Goal: Find specific page/section: Find specific page/section

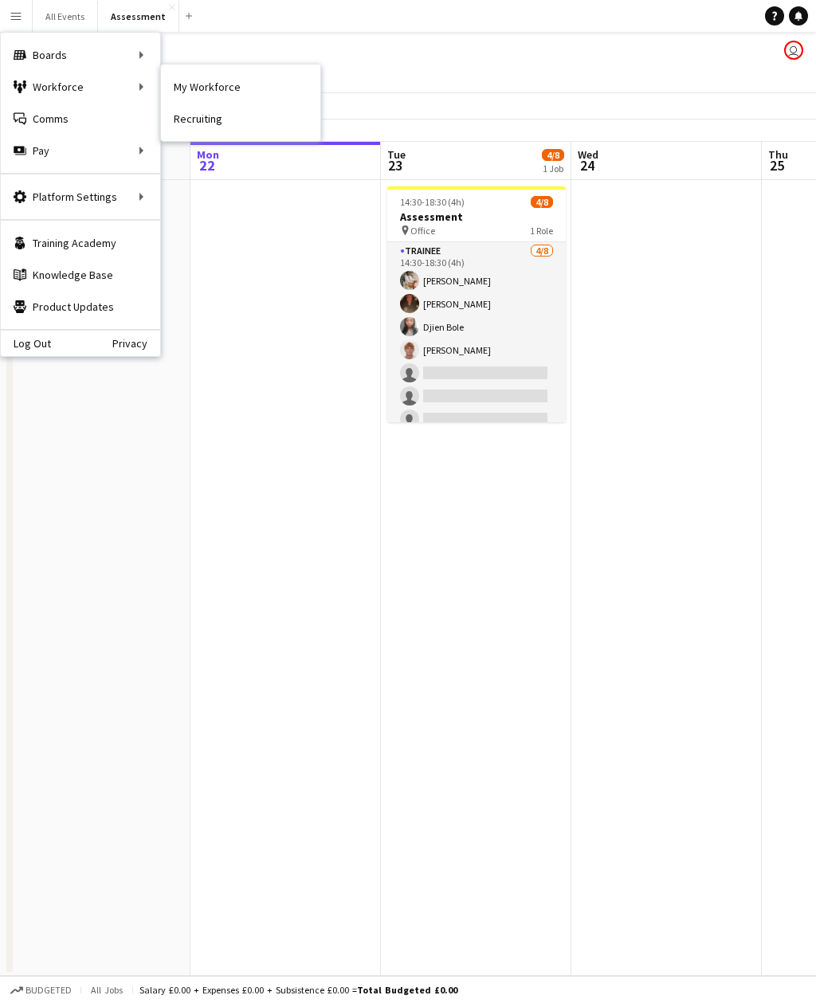
click at [234, 88] on link "My Workforce" at bounding box center [240, 87] width 159 height 32
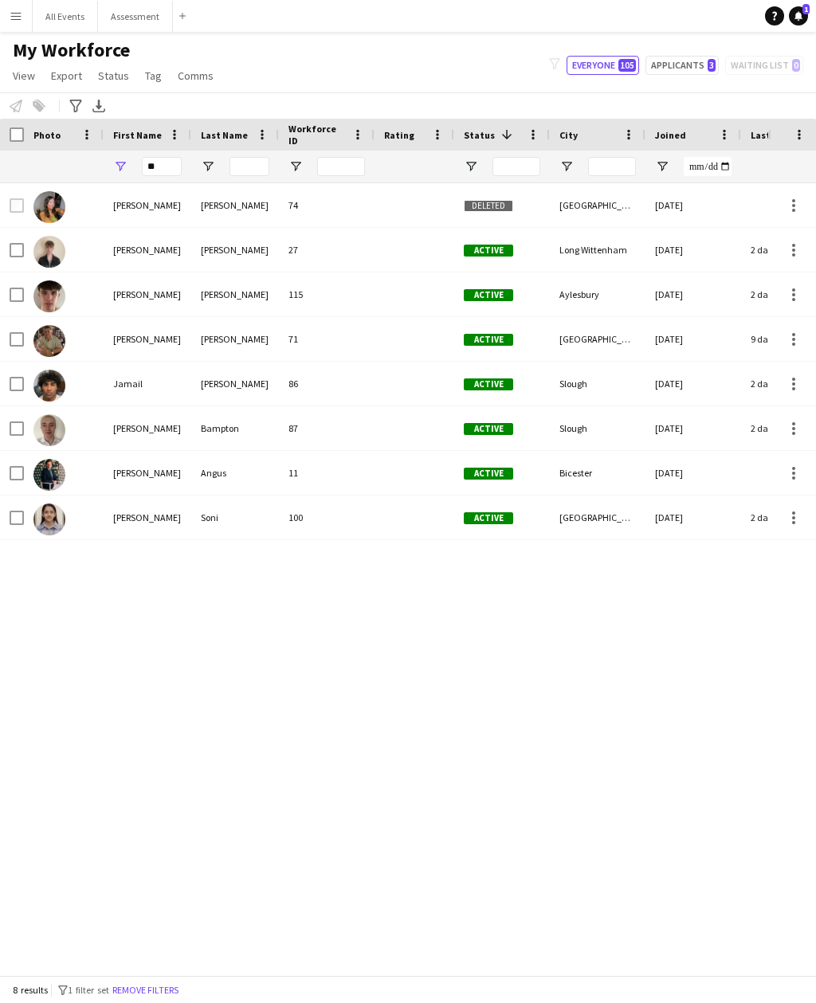
click at [147, 997] on button "Remove filters" at bounding box center [145, 991] width 73 height 18
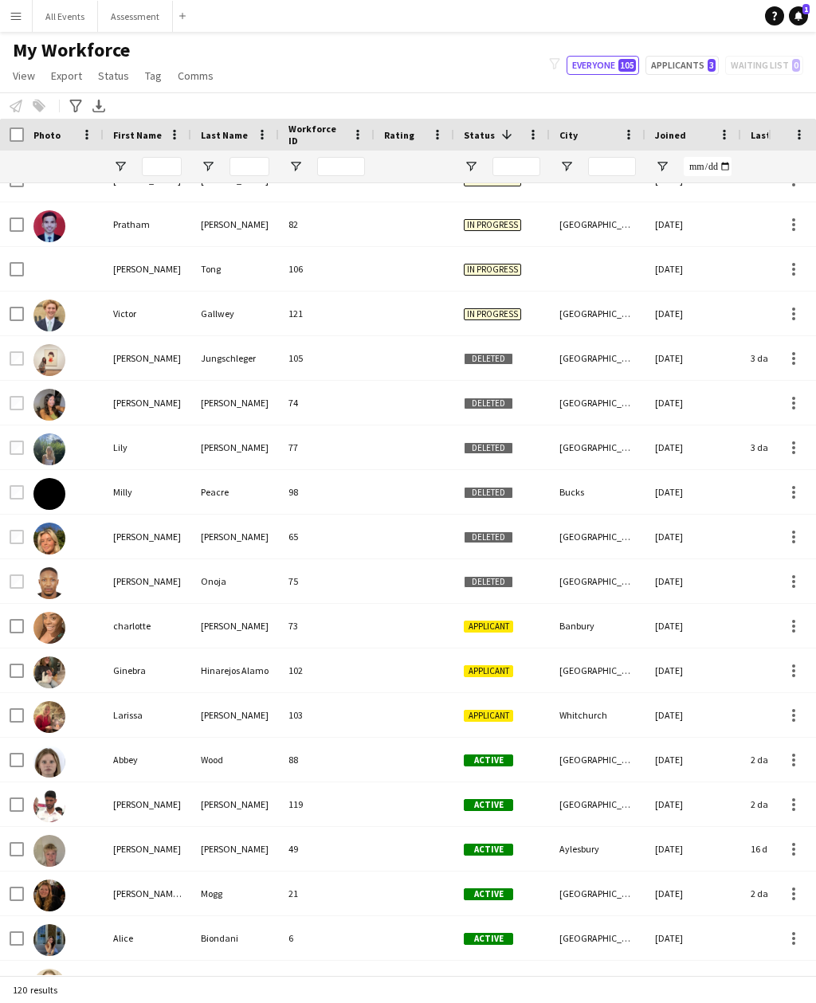
scroll to position [1007, 0]
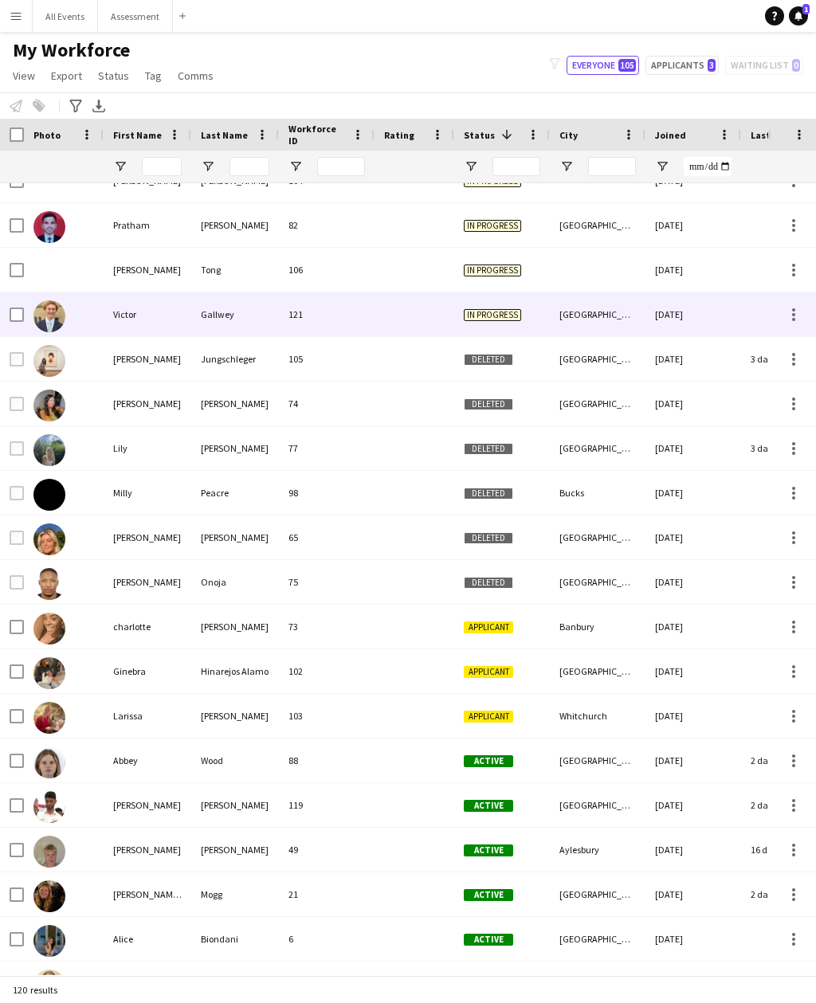
click at [452, 311] on div at bounding box center [415, 314] width 80 height 44
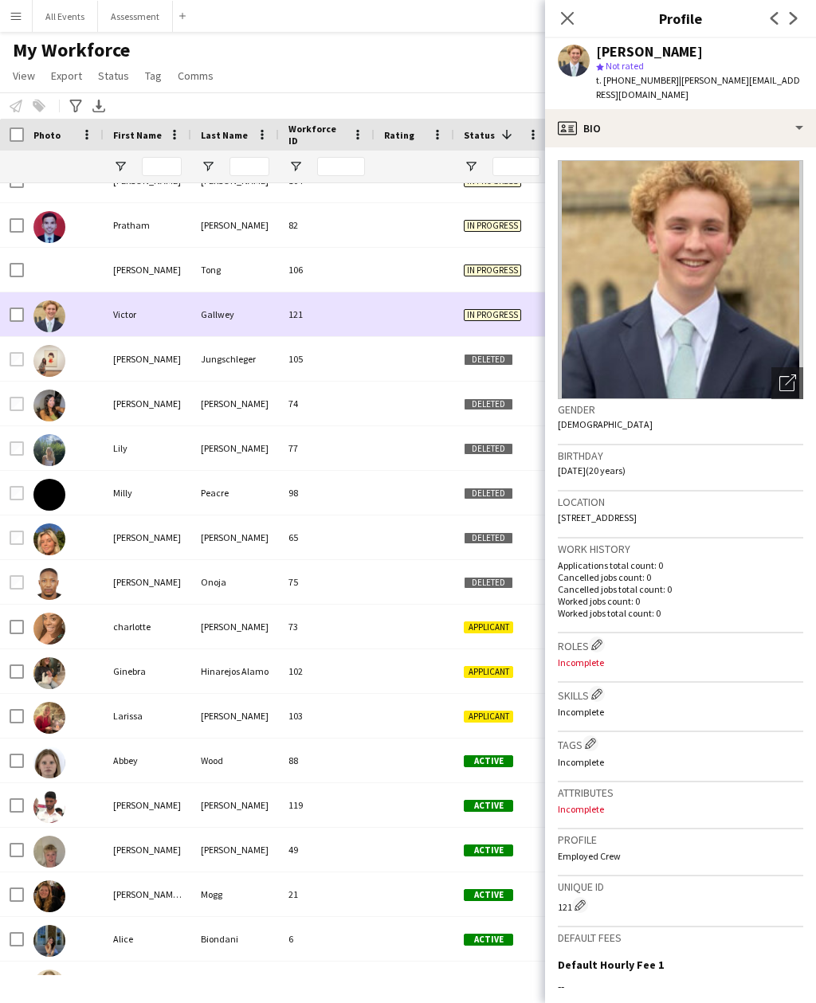
click at [450, 670] on div at bounding box center [415, 672] width 80 height 44
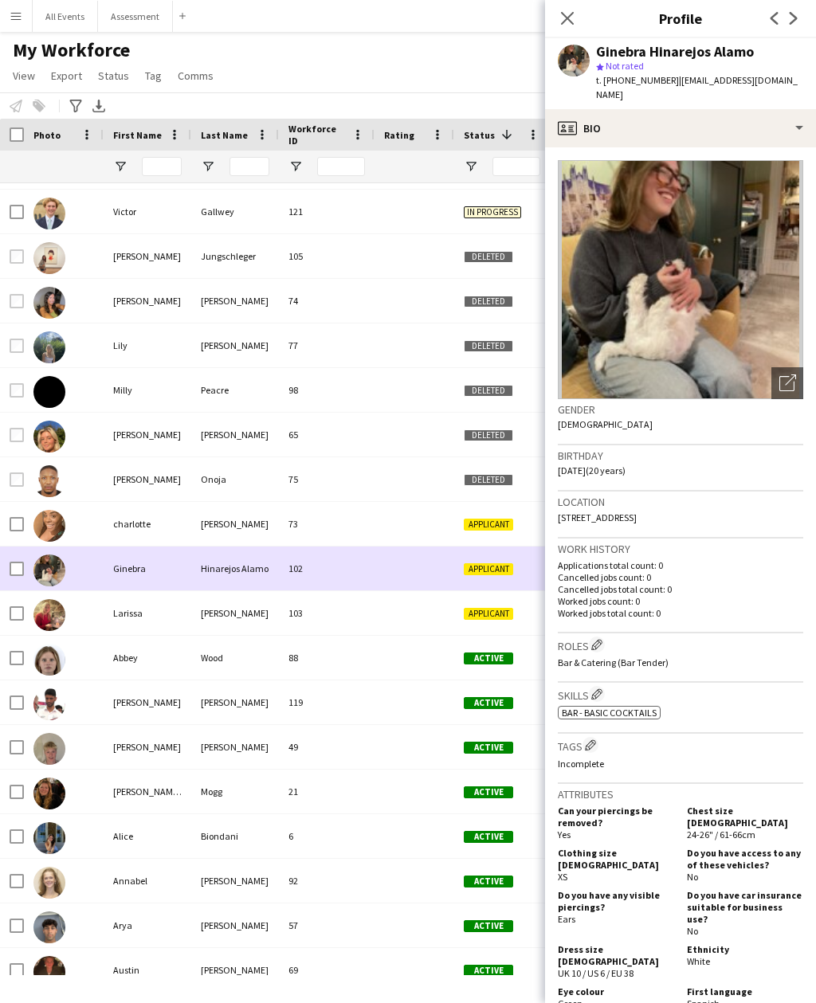
scroll to position [1131, 0]
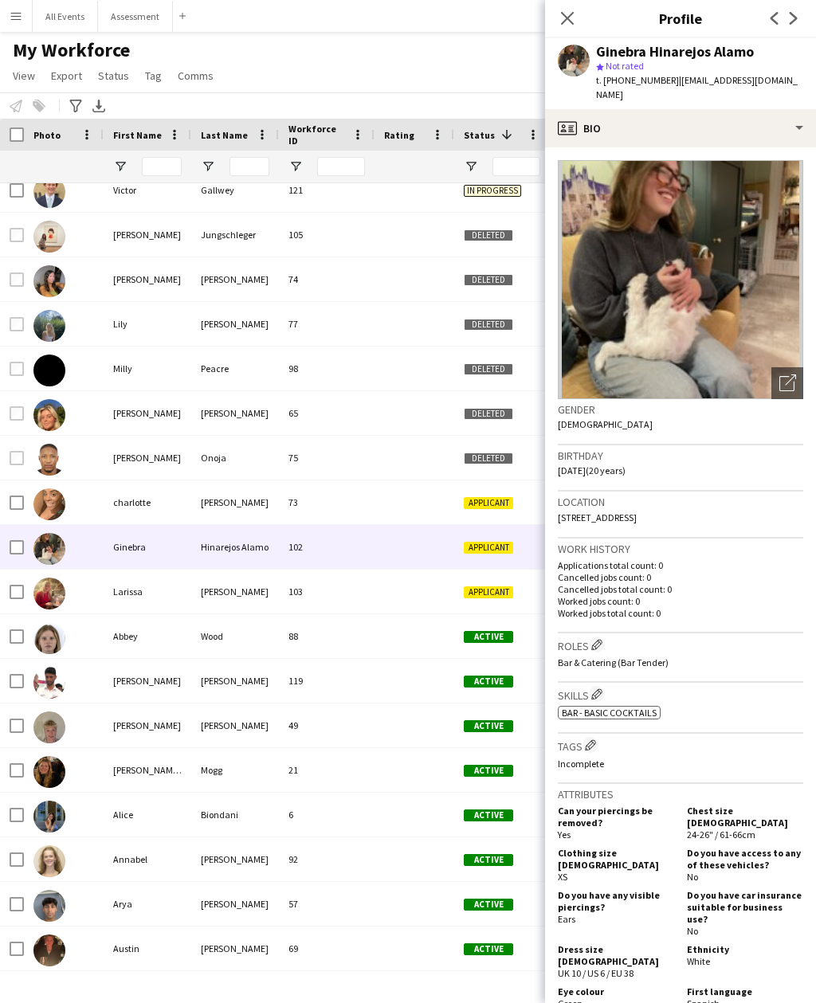
click at [559, 34] on div "Close pop-in" at bounding box center [567, 18] width 45 height 37
click at [571, 19] on icon "Close pop-in" at bounding box center [567, 18] width 13 height 13
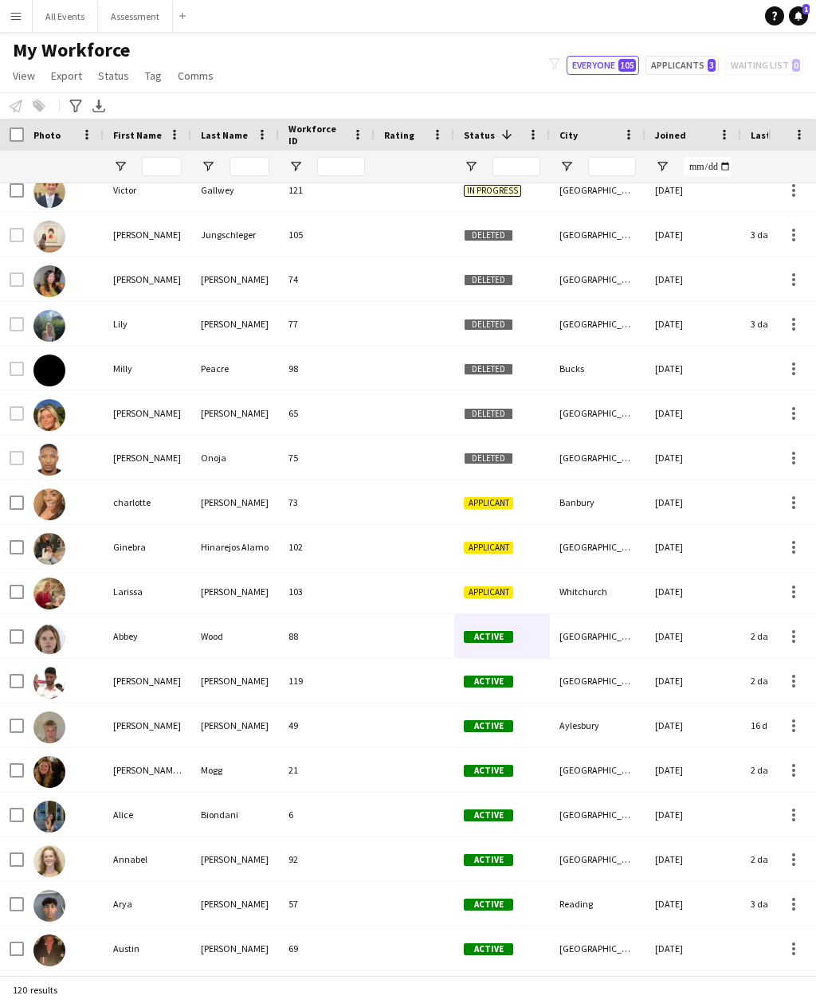
scroll to position [0, 0]
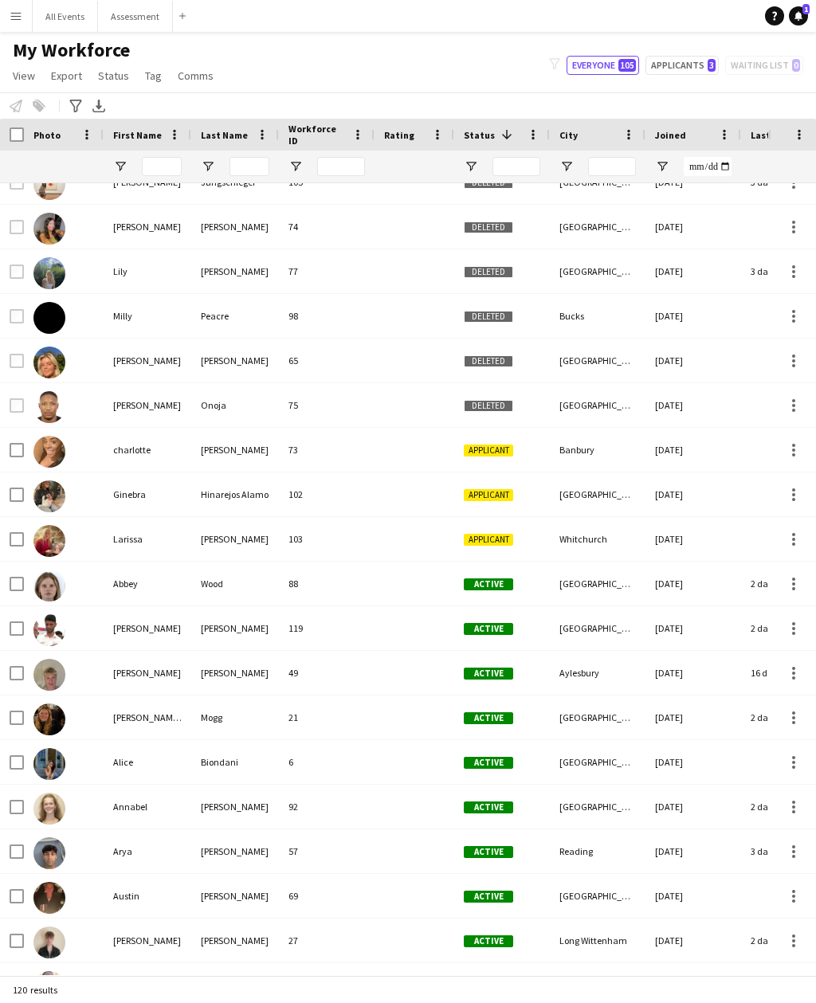
click at [791, 18] on link "Notifications 1" at bounding box center [798, 15] width 19 height 19
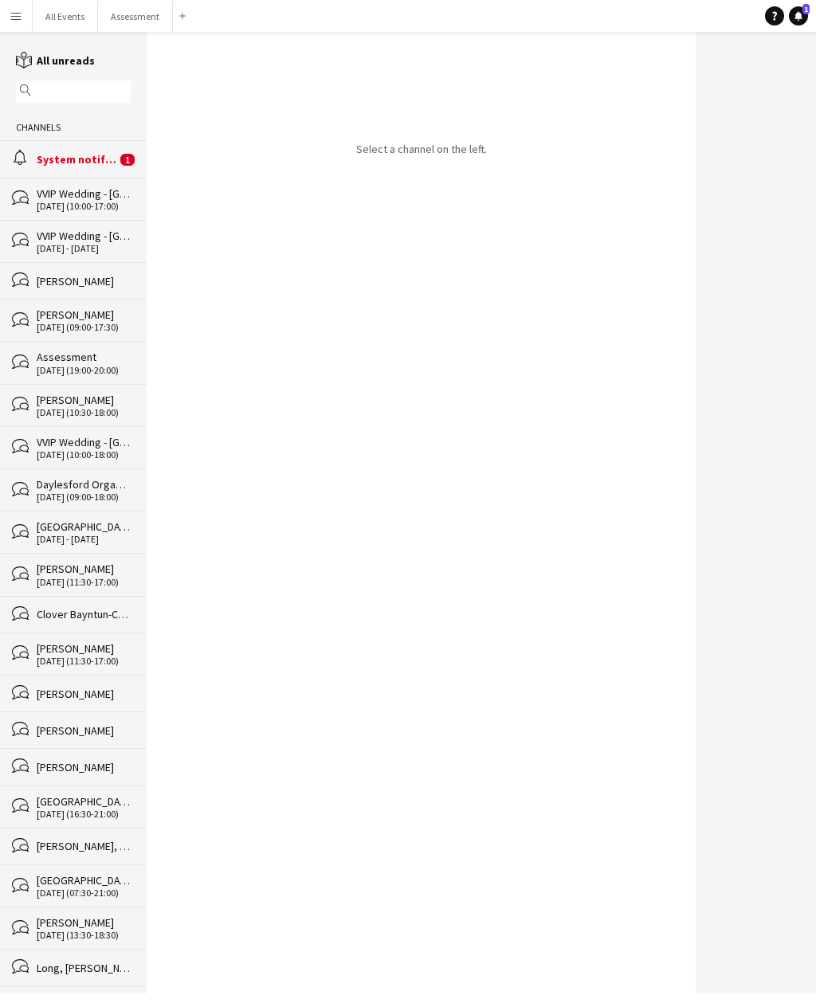
click at [119, 164] on div "alarm System notifications 1" at bounding box center [73, 158] width 147 height 37
